Goal: Task Accomplishment & Management: Use online tool/utility

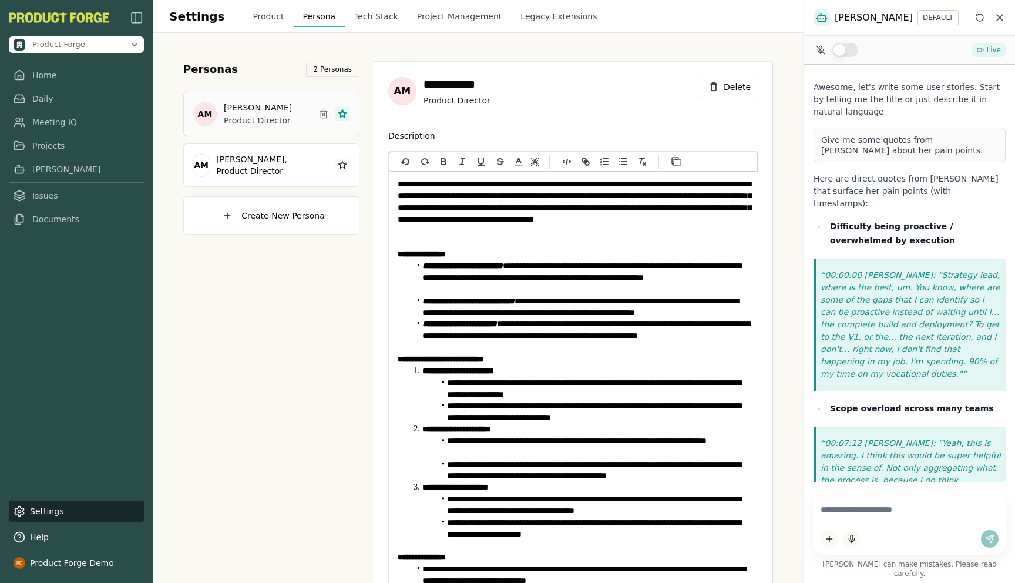
scroll to position [135, 0]
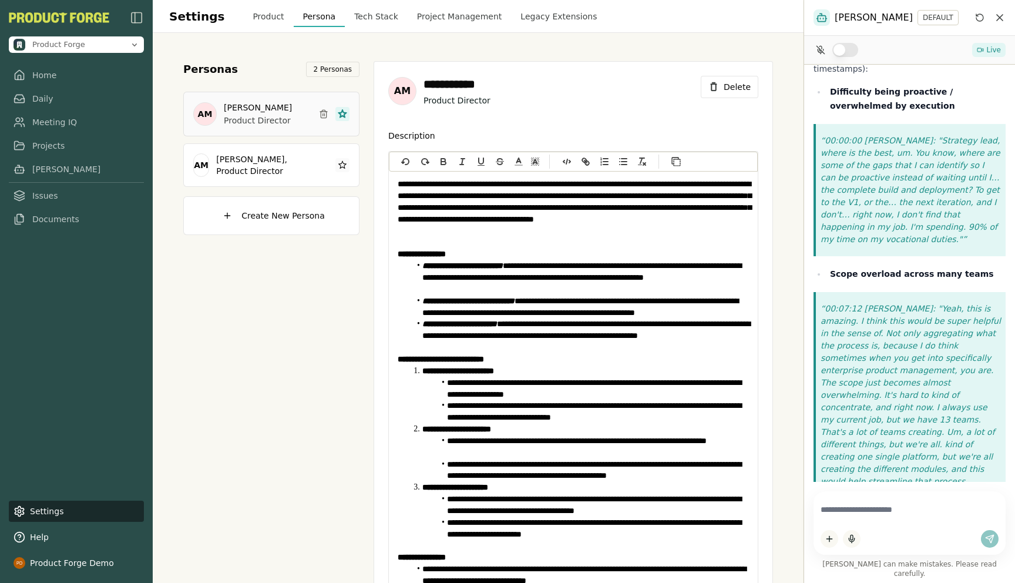
click at [274, 362] on div "Personas 2 Personas AM [PERSON_NAME] Product Director AM [PERSON_NAME], Product…" at bounding box center [271, 356] width 176 height 591
click at [34, 72] on link "Home" at bounding box center [76, 75] width 135 height 21
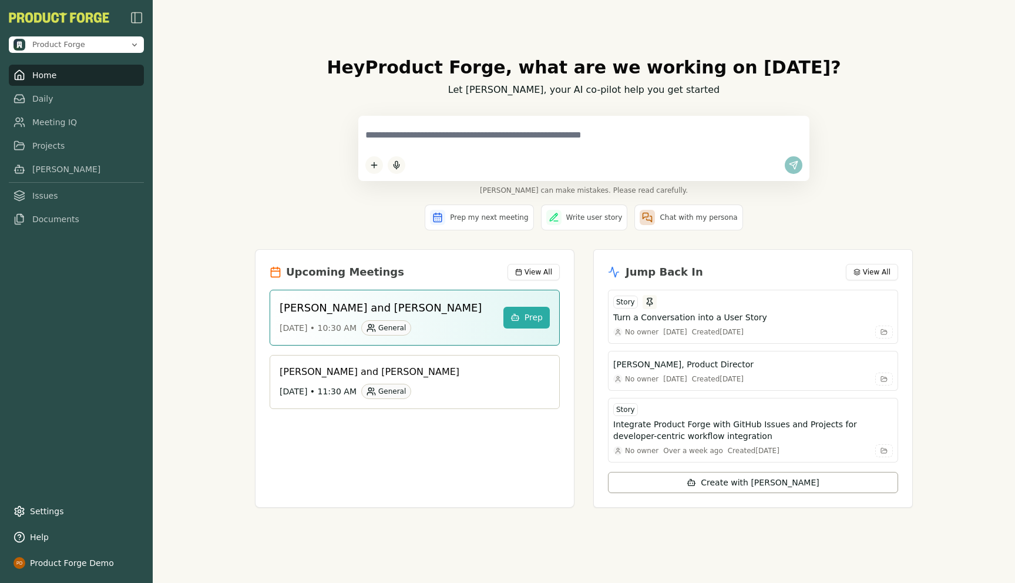
click at [433, 123] on textarea at bounding box center [584, 135] width 437 height 25
click at [203, 340] on div "Hey Product Forge , what are we working on [DATE]? Let [PERSON_NAME], your AI c…" at bounding box center [584, 291] width 863 height 583
click at [45, 120] on link "Meeting IQ" at bounding box center [76, 122] width 135 height 21
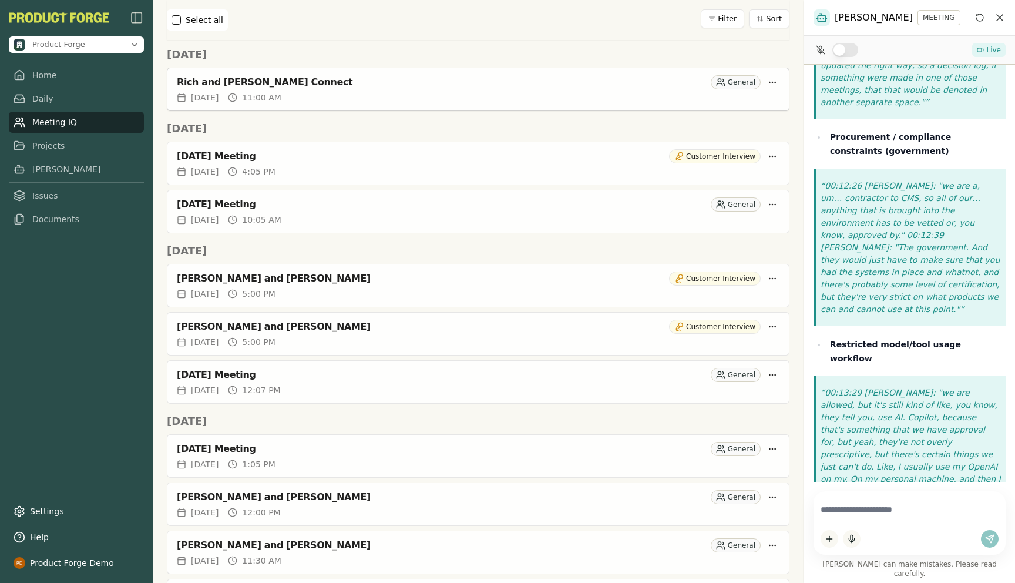
scroll to position [507, 0]
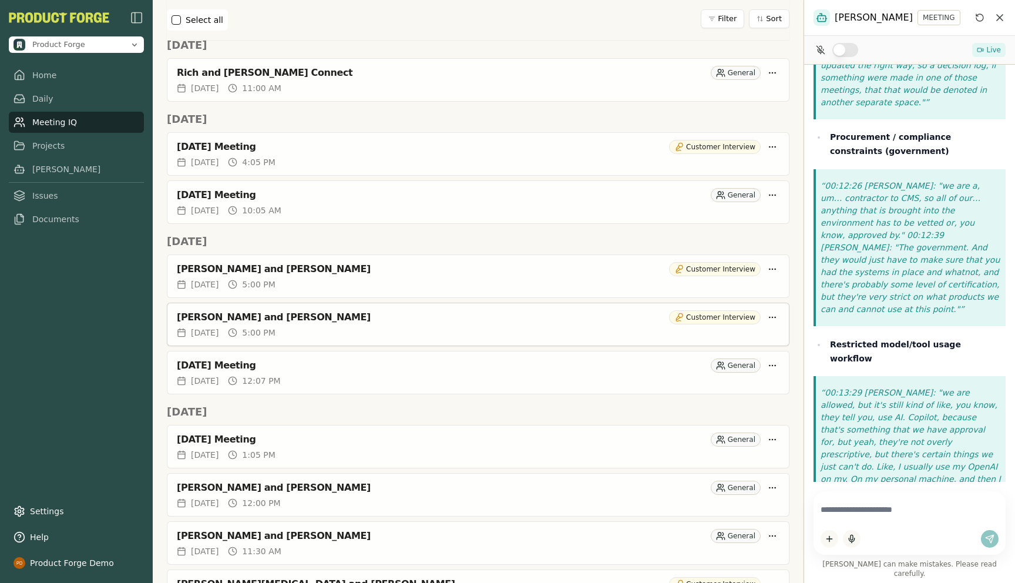
click at [245, 311] on div "[PERSON_NAME] and [PERSON_NAME]" at bounding box center [421, 317] width 488 height 12
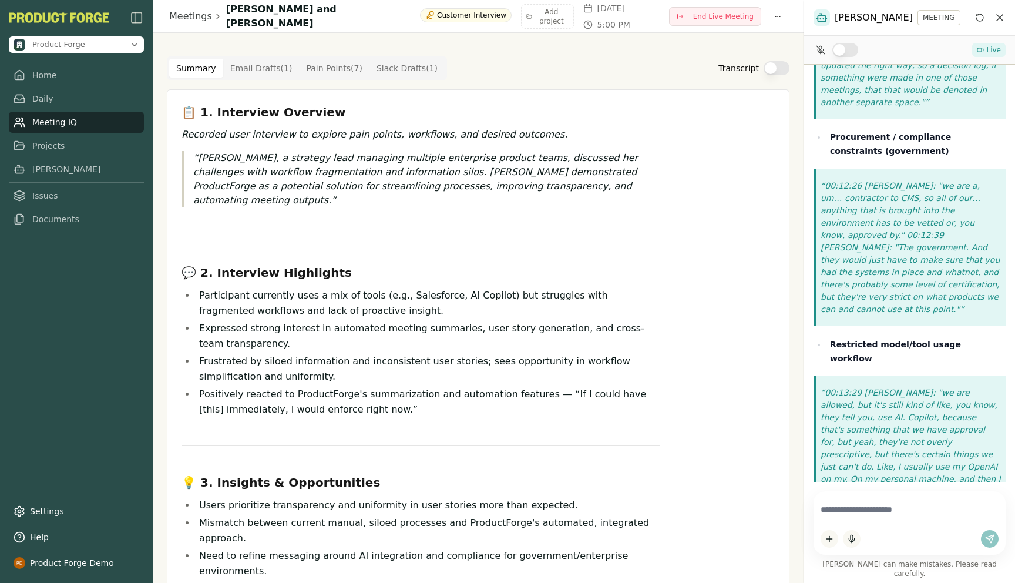
click at [254, 69] on Draft "Email Drafts ( 1 )" at bounding box center [261, 68] width 76 height 19
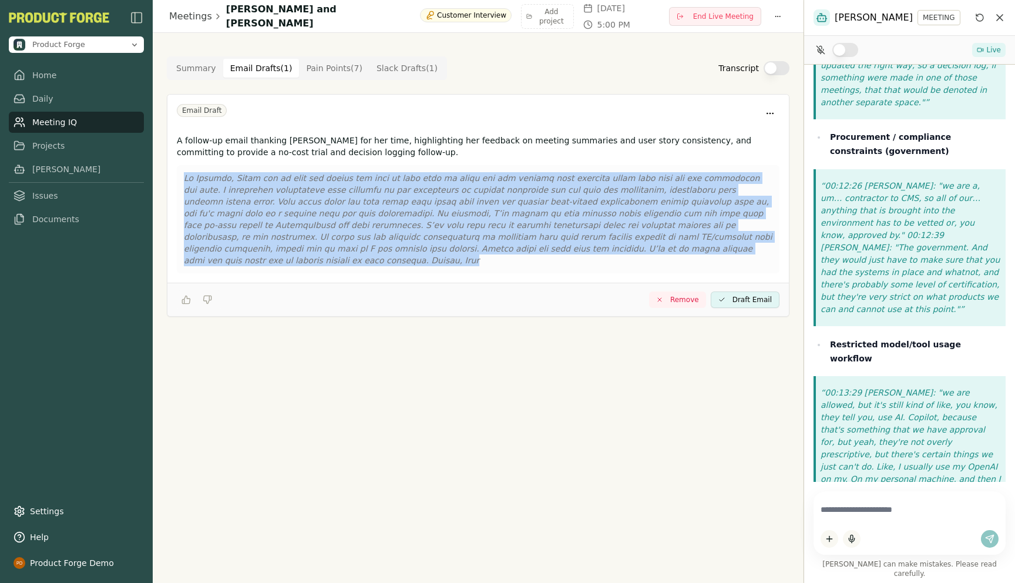
drag, startPoint x: 673, startPoint y: 244, endPoint x: 200, endPoint y: 159, distance: 480.7
click at [200, 159] on div "A follow-up email thanking [PERSON_NAME] for her time, highlighting her feedbac…" at bounding box center [478, 206] width 622 height 153
click at [324, 71] on Point "Pain Points ( 7 )" at bounding box center [334, 68] width 71 height 19
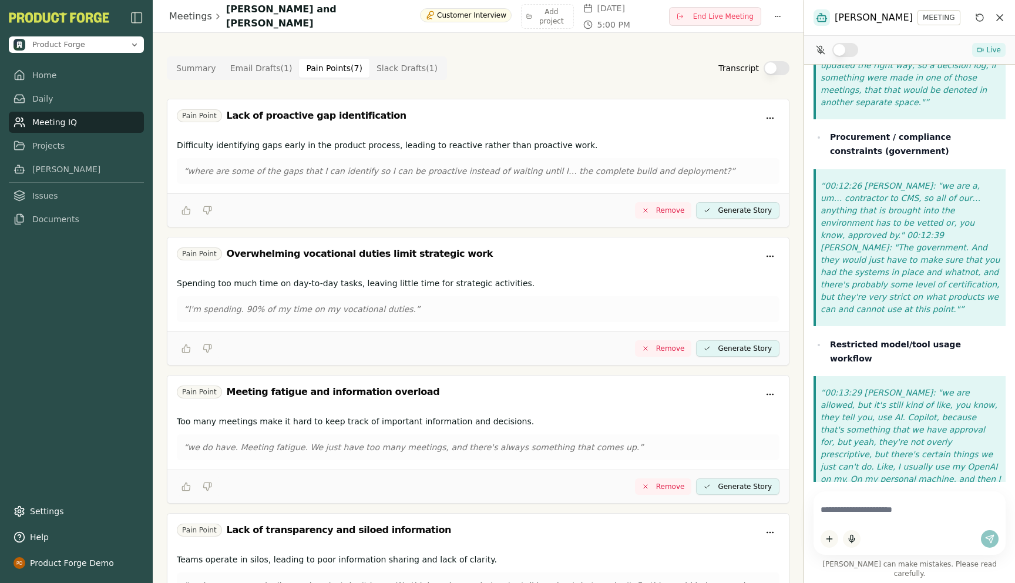
click at [405, 71] on Draft "Slack Drafts ( 1 )" at bounding box center [407, 68] width 75 height 19
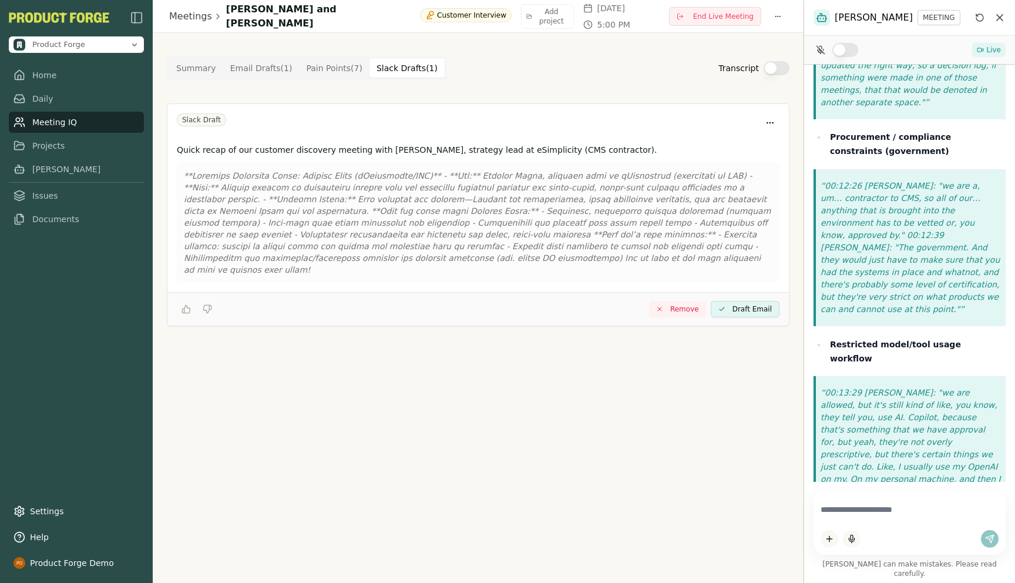
click at [309, 69] on Point "Pain Points ( 7 )" at bounding box center [334, 68] width 71 height 19
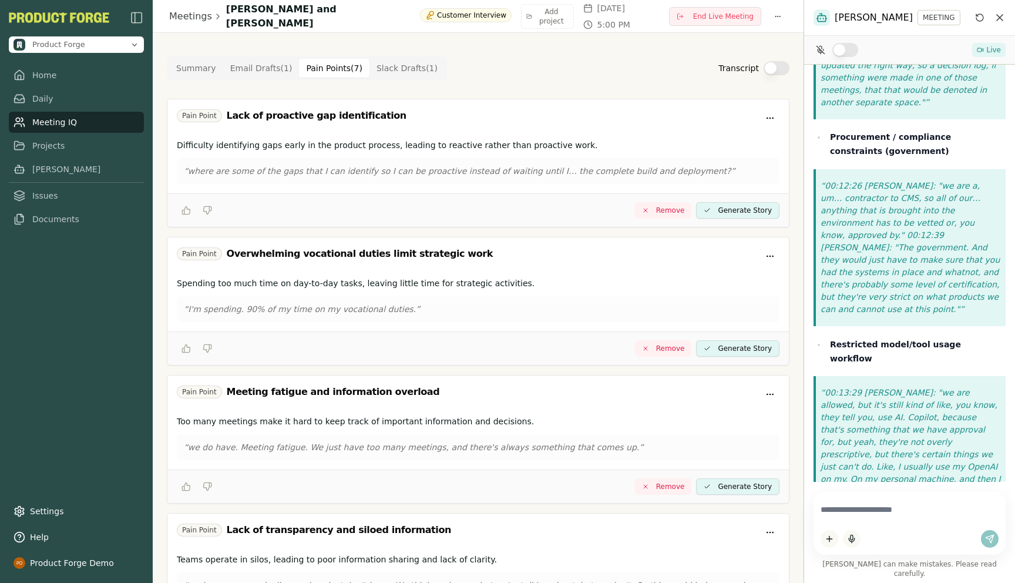
scroll to position [628, 0]
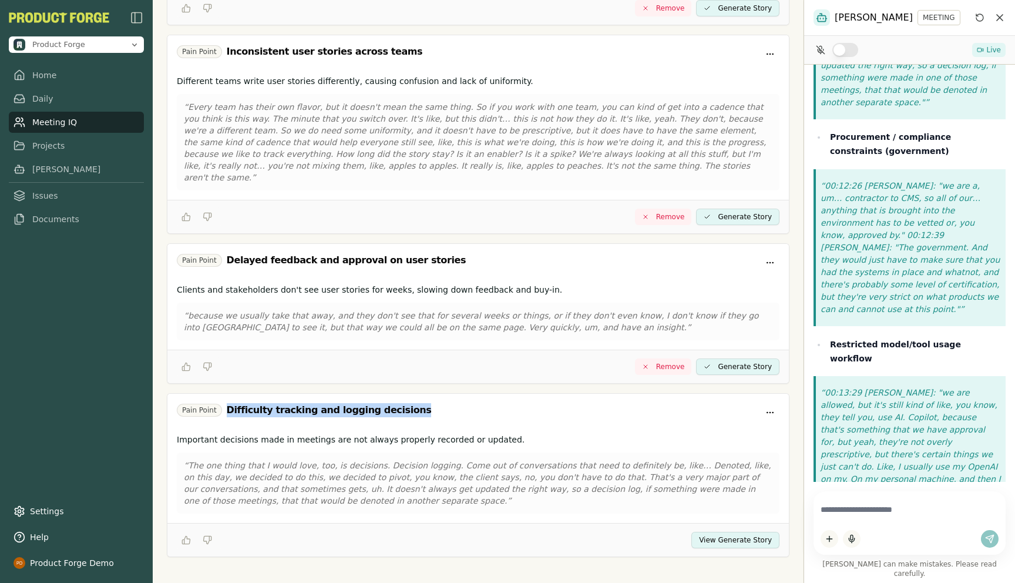
drag, startPoint x: 226, startPoint y: 395, endPoint x: 435, endPoint y: 410, distance: 209.1
click at [435, 410] on div "Pain Point Difficulty tracking and logging decisions" at bounding box center [478, 412] width 603 height 19
click at [515, 460] on p "“The one thing that I would love, too, is decisions. Decision logging. Come out…" at bounding box center [478, 483] width 589 height 47
click at [752, 532] on button "View Generate Story" at bounding box center [736, 540] width 88 height 16
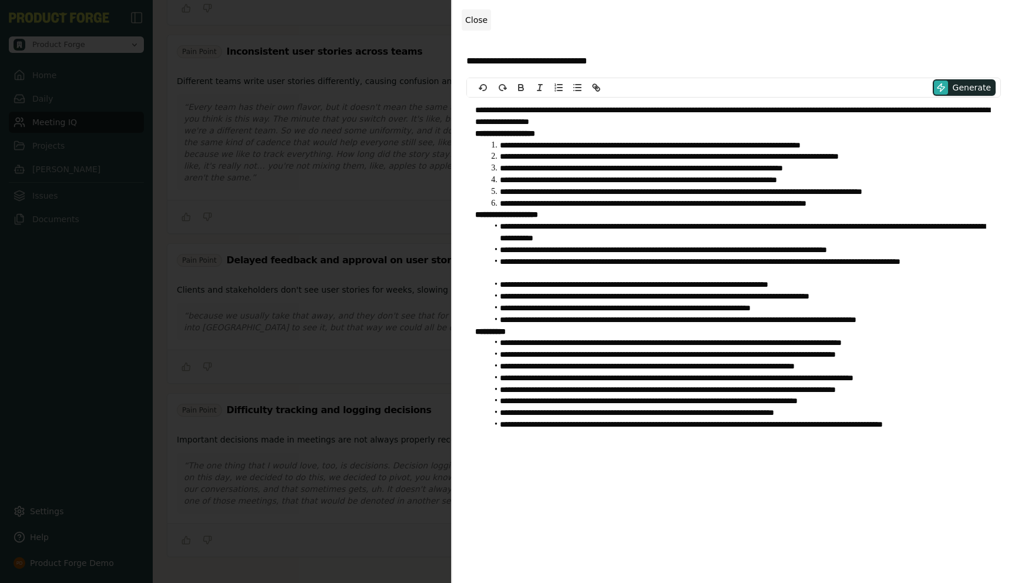
click at [484, 21] on span "Close" at bounding box center [476, 19] width 22 height 9
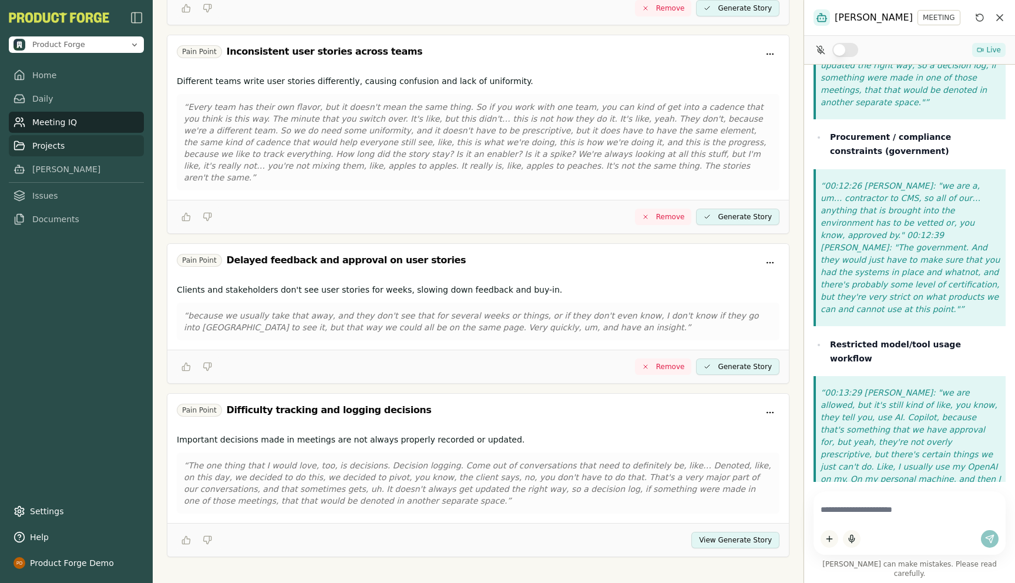
click at [44, 144] on link "Projects" at bounding box center [76, 145] width 135 height 21
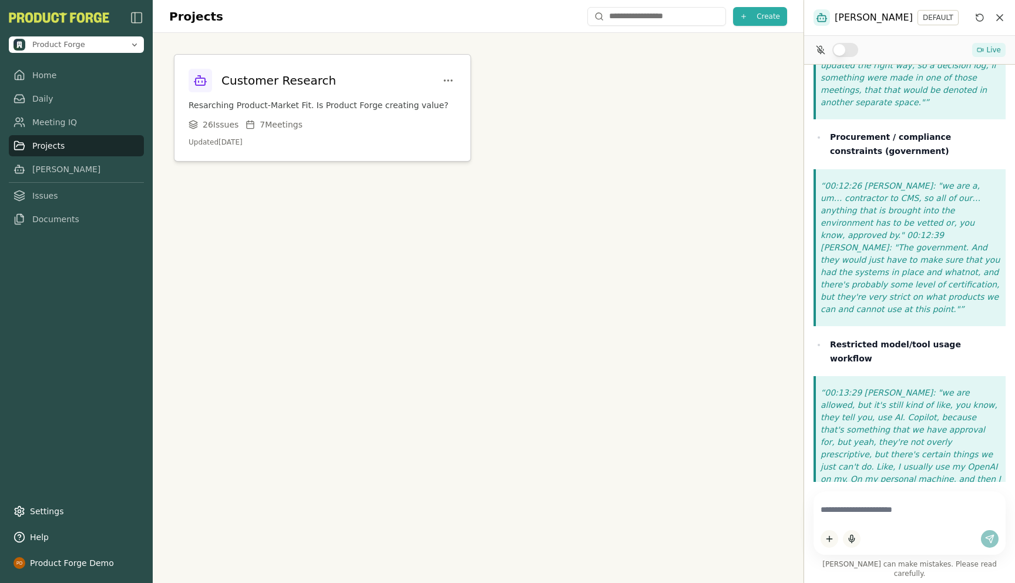
click at [262, 109] on p "Resarching Product-Market Fit. Is Product Forge creating value?" at bounding box center [323, 105] width 268 height 12
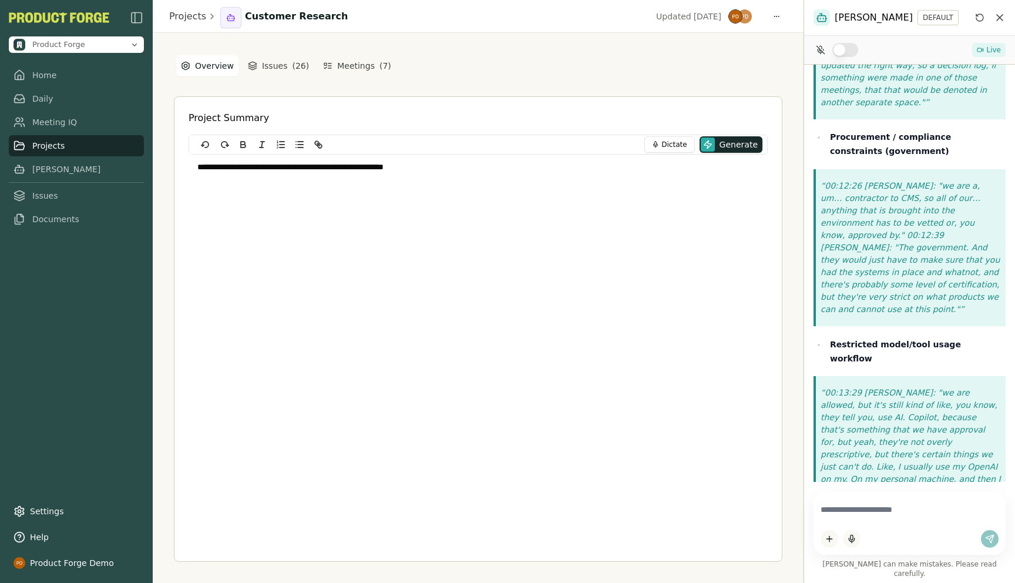
click at [978, 18] on icon "Reset conversation" at bounding box center [980, 17] width 9 height 9
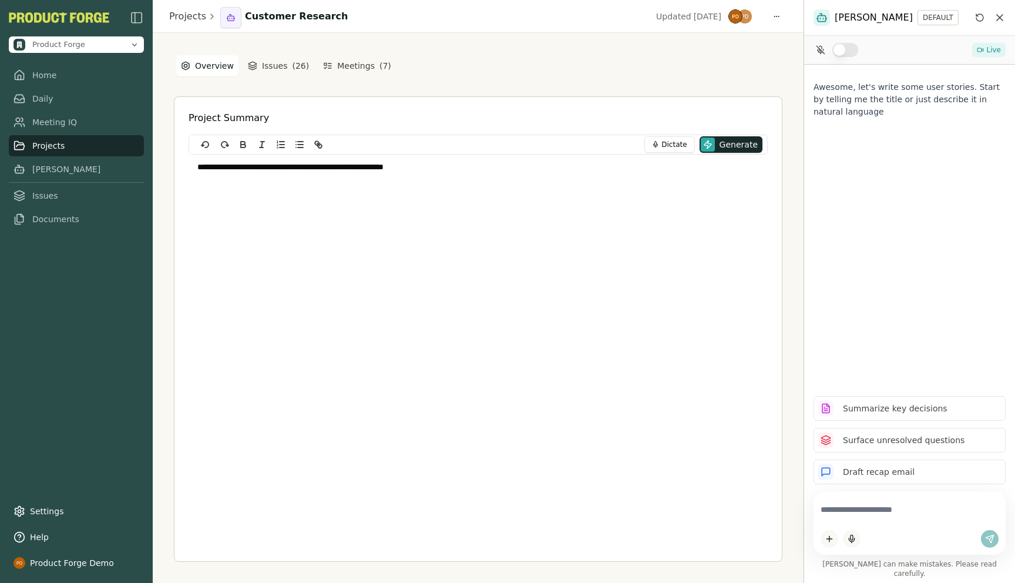
click at [859, 521] on textarea at bounding box center [910, 509] width 178 height 23
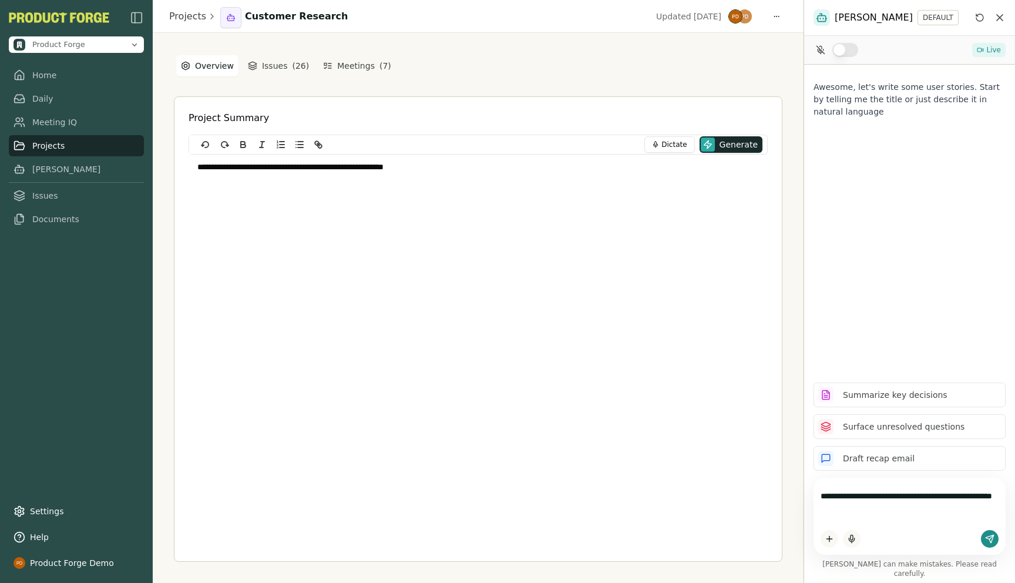
type textarea "**********"
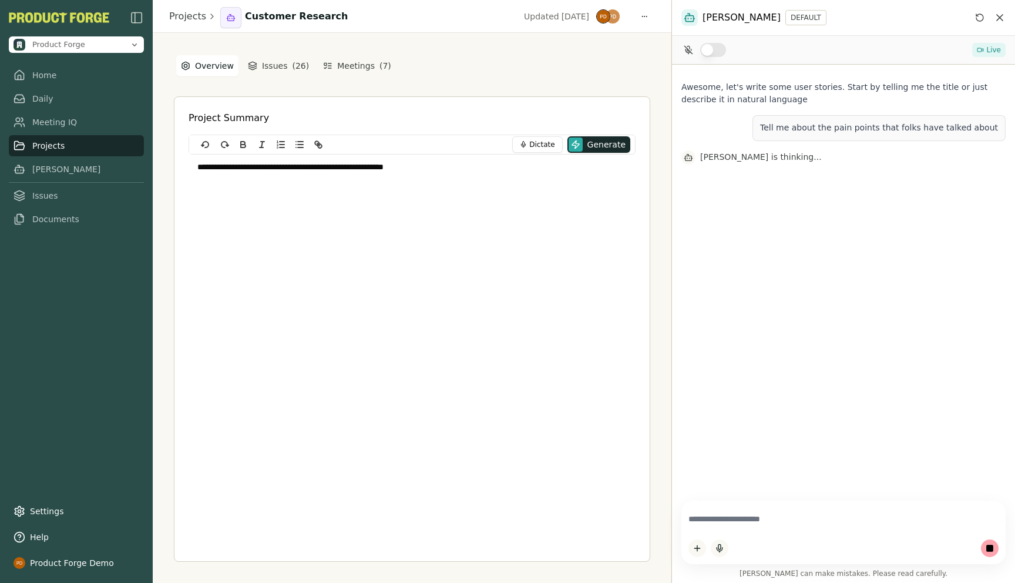
drag, startPoint x: 803, startPoint y: 335, endPoint x: 653, endPoint y: 354, distance: 151.6
click at [653, 354] on div "**********" at bounding box center [507, 291] width 1015 height 583
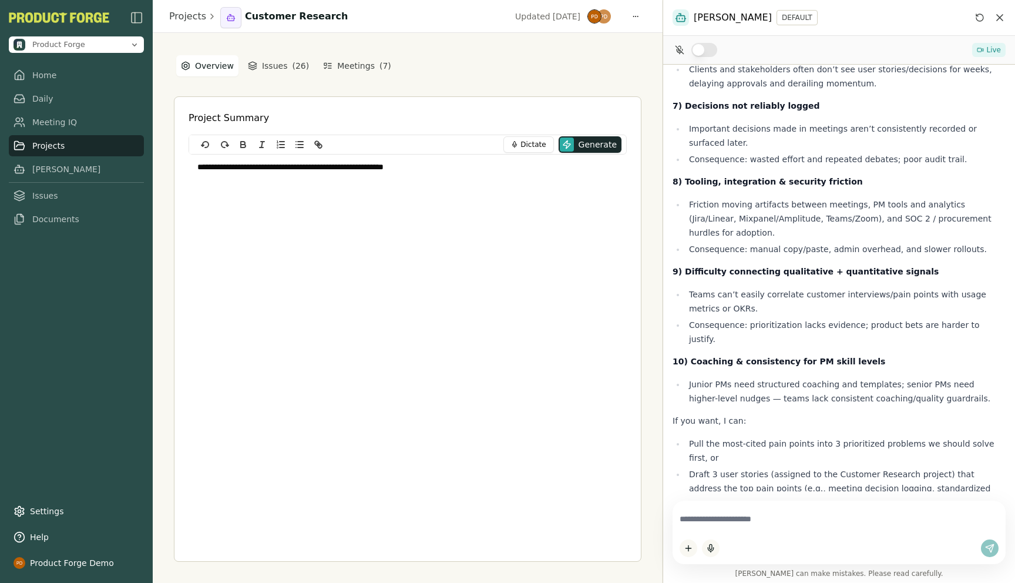
click at [710, 517] on textarea at bounding box center [839, 519] width 319 height 23
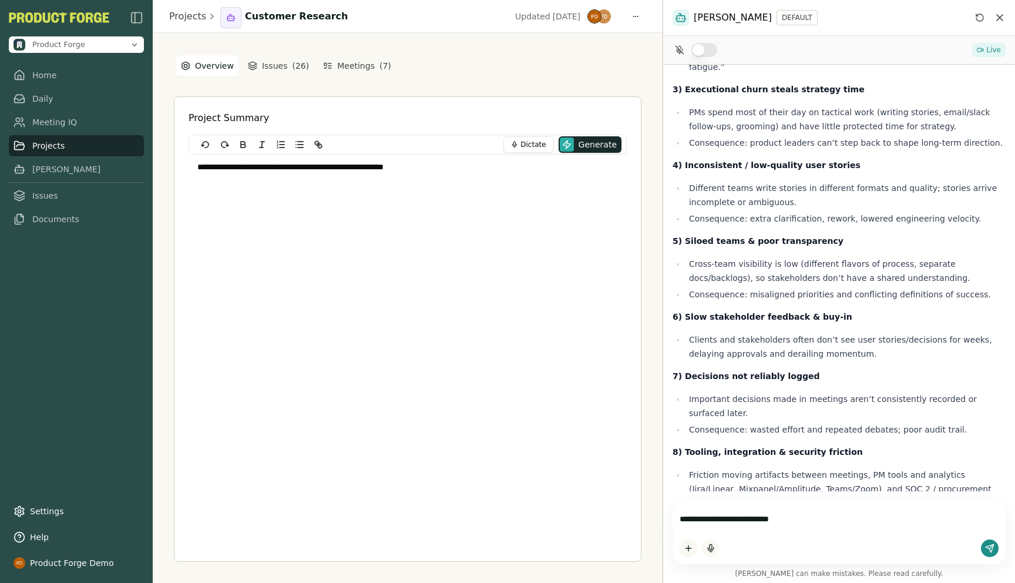
type textarea "**********"
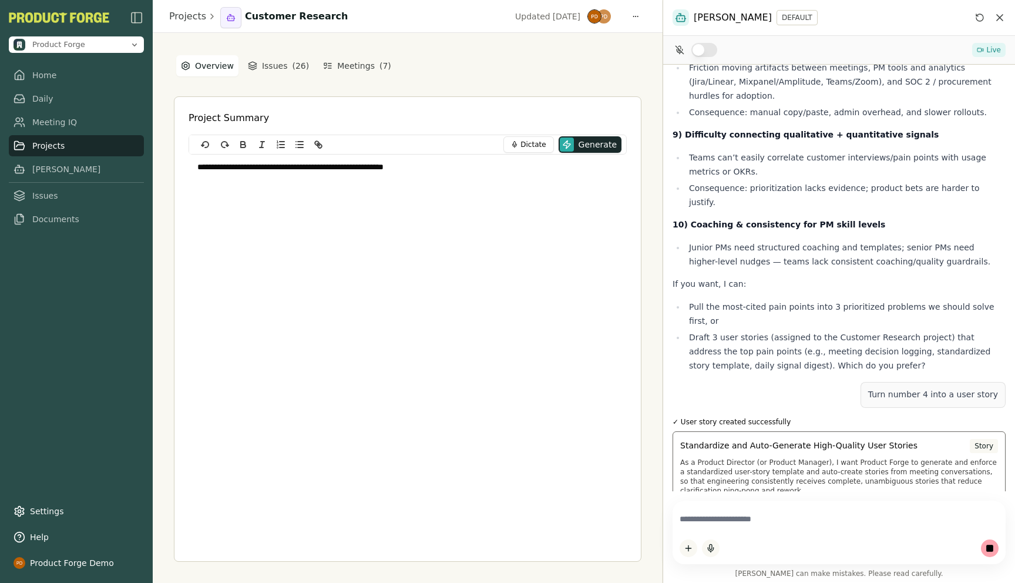
scroll to position [589, 0]
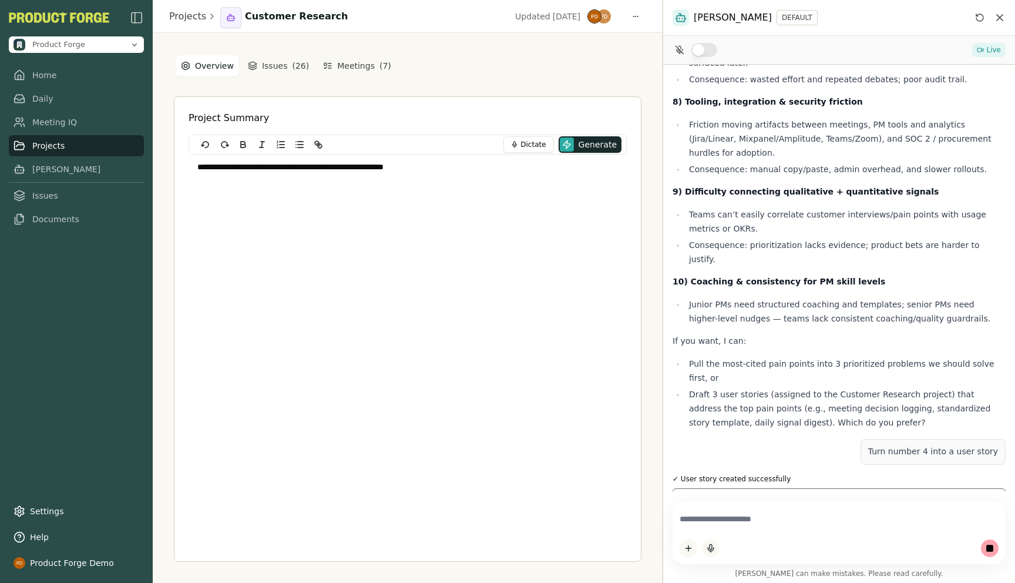
click at [796, 497] on span "Standardize and Auto-Generate High-Quality User Stories" at bounding box center [799, 503] width 237 height 12
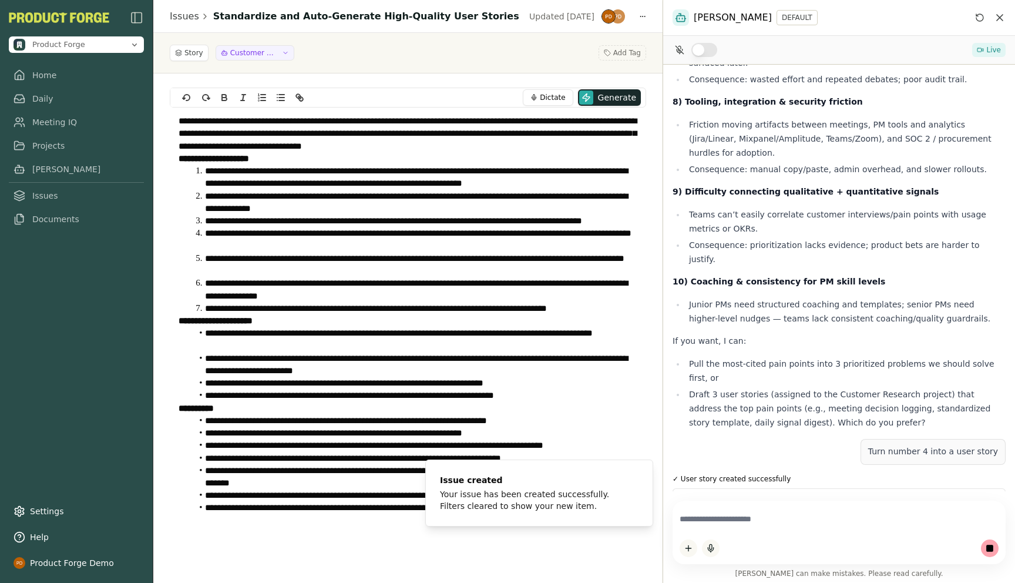
scroll to position [1043, 0]
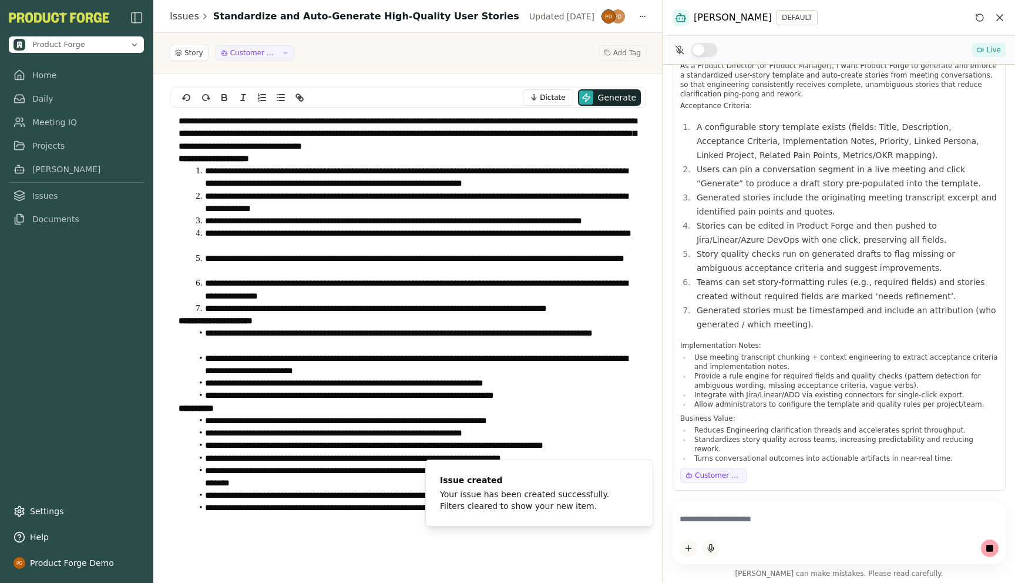
click at [318, 248] on li "**********" at bounding box center [415, 239] width 446 height 25
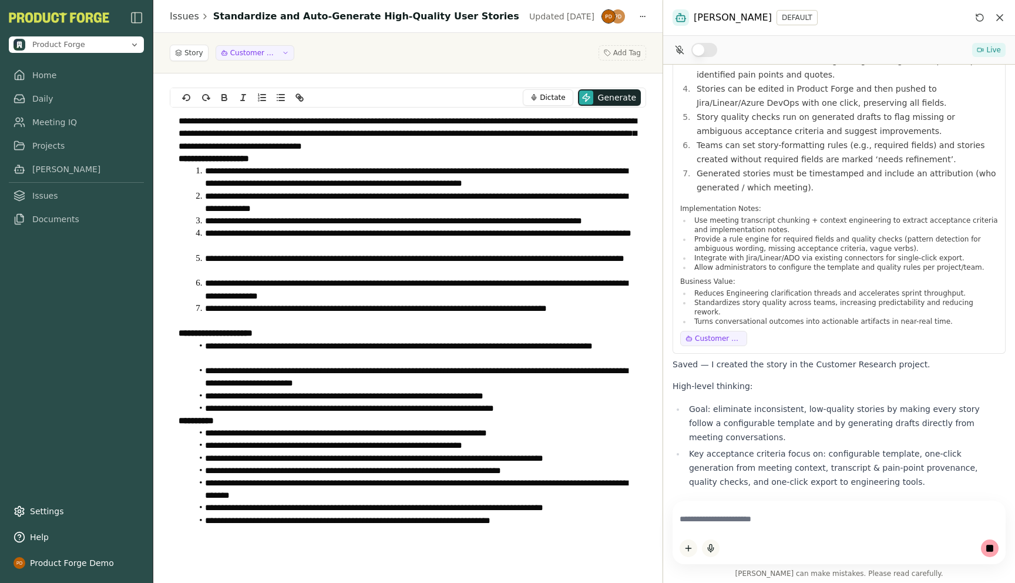
scroll to position [1194, 0]
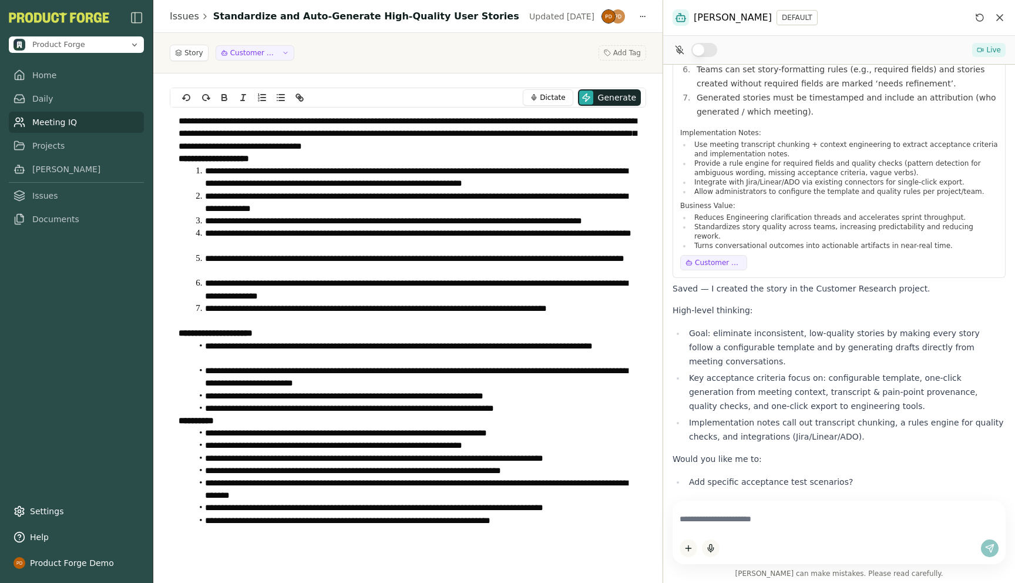
click at [35, 119] on link "Meeting IQ" at bounding box center [76, 122] width 135 height 21
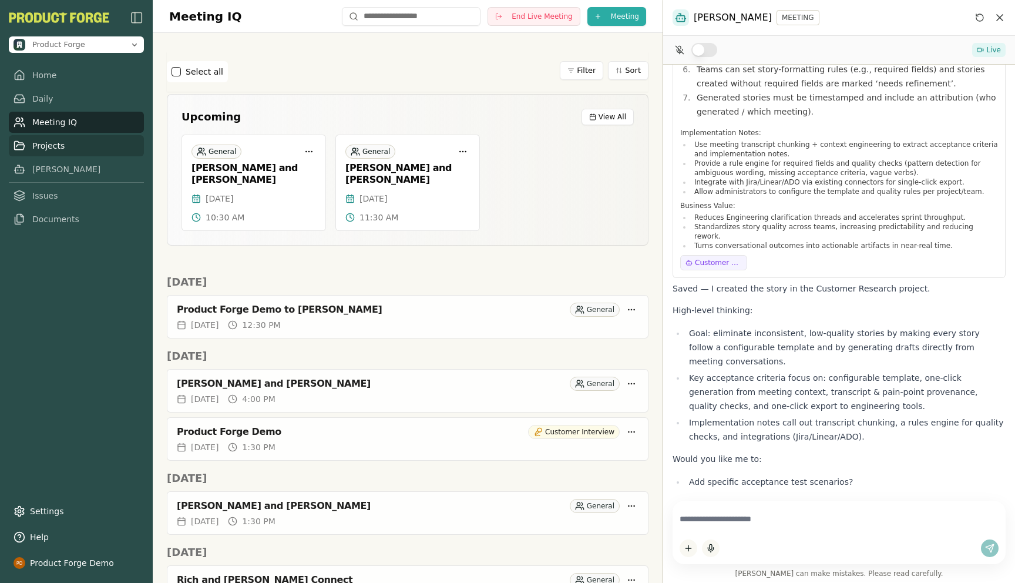
click at [28, 140] on link "Projects" at bounding box center [76, 145] width 135 height 21
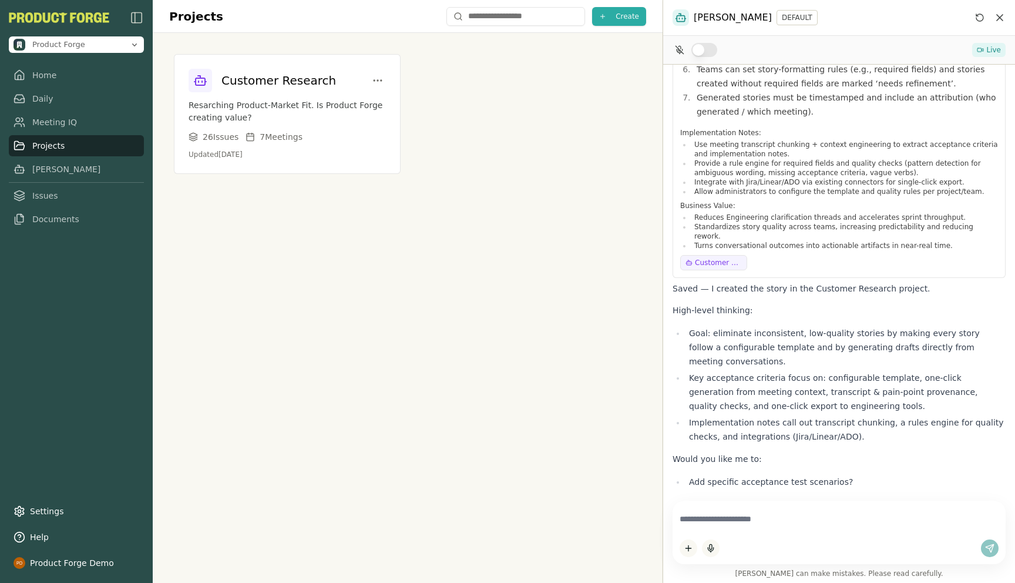
click at [259, 266] on div "Projects Create Customer Research Resarching Product-Market Fit. Is Product For…" at bounding box center [408, 291] width 510 height 583
